Goal: Information Seeking & Learning: Find specific fact

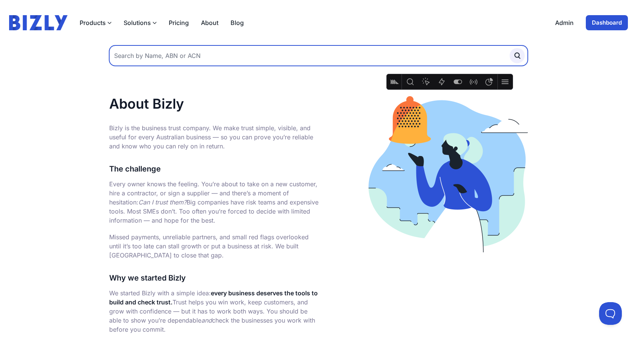
click at [193, 61] on input "text" at bounding box center [318, 55] width 419 height 20
type input "25fifteen"
click at [510, 48] on button "submit" at bounding box center [517, 55] width 15 height 15
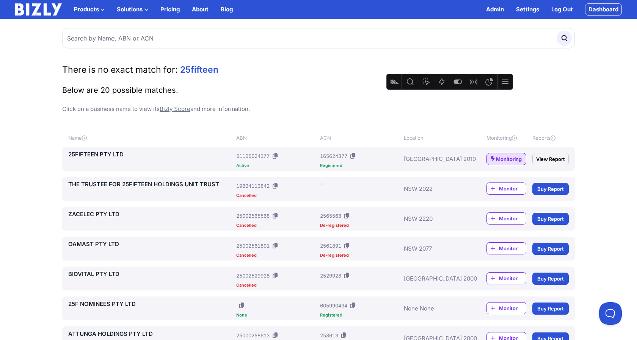
click at [109, 154] on link "25FIFTEEN PTY LTD" at bounding box center [150, 154] width 165 height 9
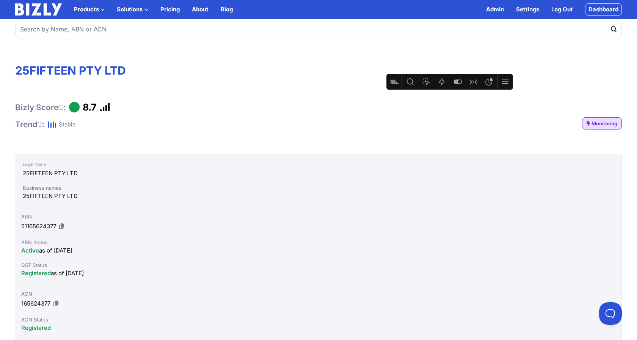
scroll to position [16, 0]
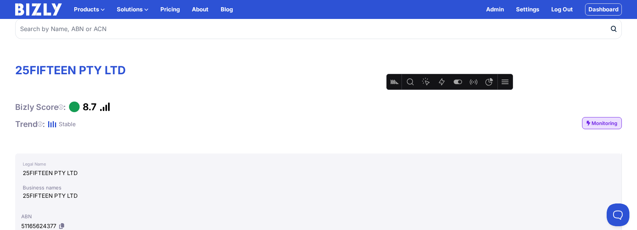
click at [512, 126] on div "Bizly Score : 8.7 Trend : Stable Monitoring" at bounding box center [318, 115] width 607 height 28
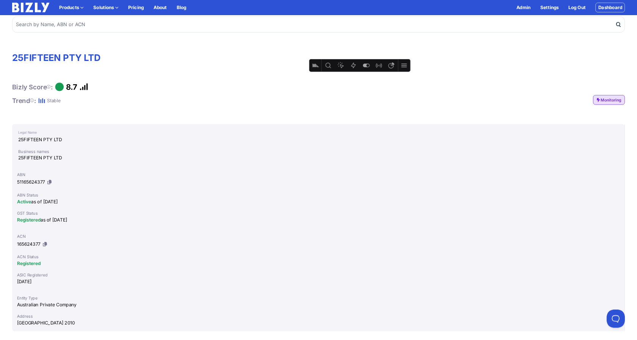
scroll to position [14, 0]
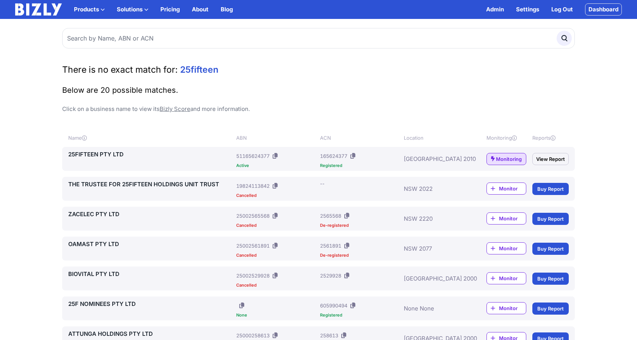
click at [118, 159] on link "25FIFTEEN PTY LTD" at bounding box center [150, 154] width 165 height 9
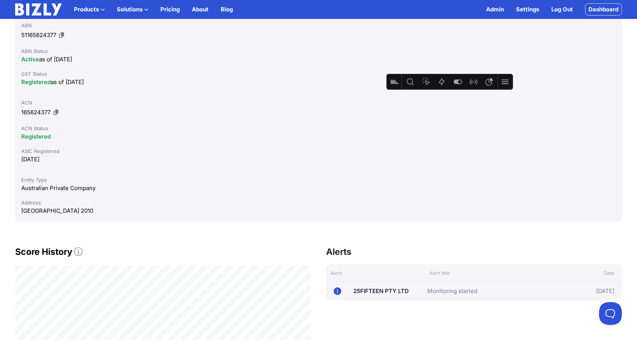
scroll to position [230, 0]
